Goal: Navigation & Orientation: Find specific page/section

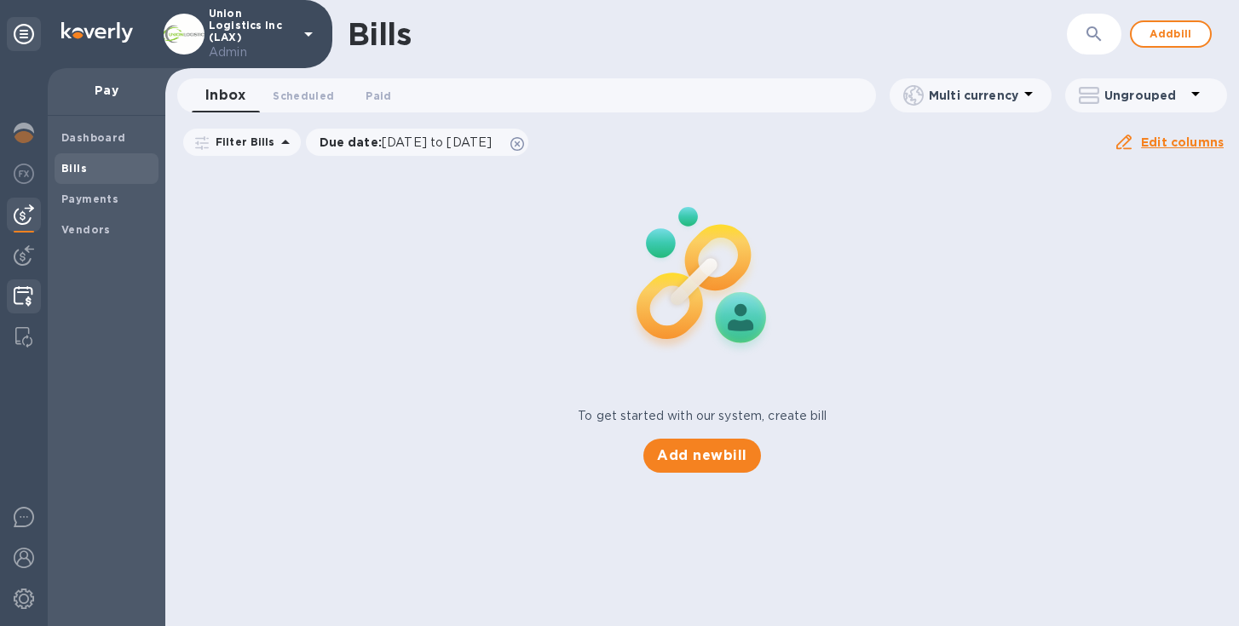
click at [23, 302] on img at bounding box center [24, 296] width 20 height 20
